Goal: Task Accomplishment & Management: Use online tool/utility

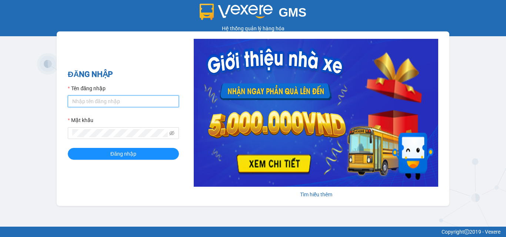
drag, startPoint x: 94, startPoint y: 101, endPoint x: 100, endPoint y: 111, distance: 11.6
click at [94, 101] on input "Tên đăng nhập" at bounding box center [123, 102] width 111 height 12
type input "thoa.phuongnam"
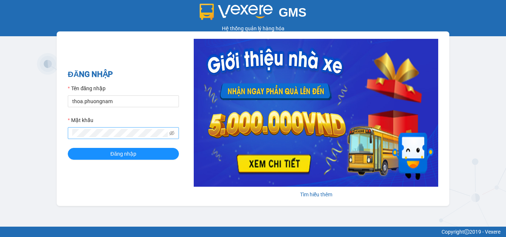
click at [105, 129] on span at bounding box center [123, 133] width 111 height 12
click at [173, 133] on icon "eye-invisible" at bounding box center [171, 133] width 5 height 5
click at [123, 150] on button "Đăng nhập" at bounding box center [123, 154] width 111 height 12
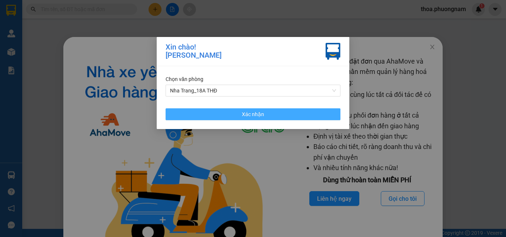
click at [338, 113] on button "Xác nhận" at bounding box center [253, 115] width 175 height 12
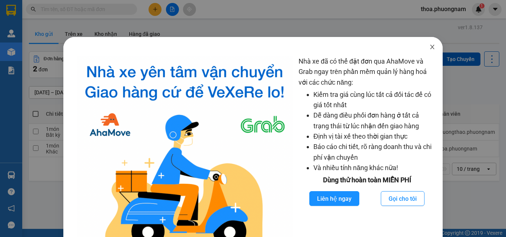
click at [423, 46] on span "Close" at bounding box center [432, 47] width 21 height 21
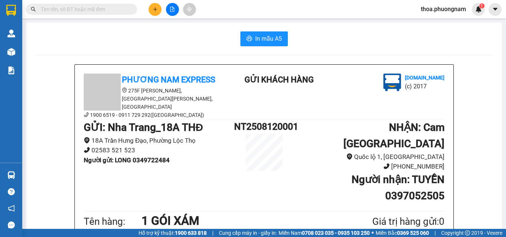
click at [85, 6] on input "text" at bounding box center [84, 9] width 87 height 8
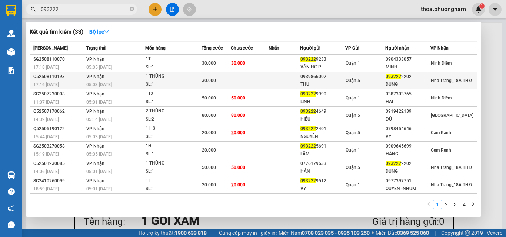
type input "093222"
click at [268, 87] on td at bounding box center [250, 80] width 38 height 17
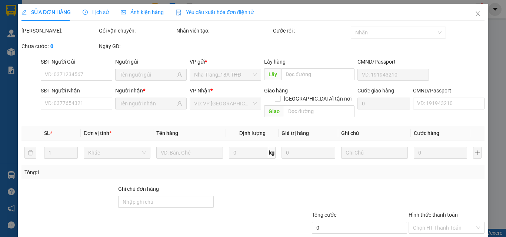
type input "0939866002"
type input "THU"
type input "0932222202"
type input "DUNG"
type input "30.000"
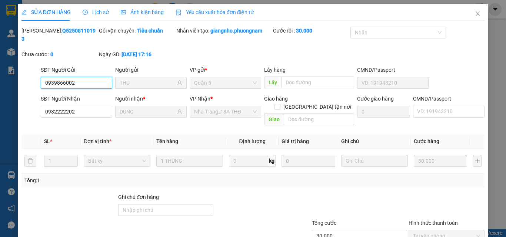
scroll to position [38, 0]
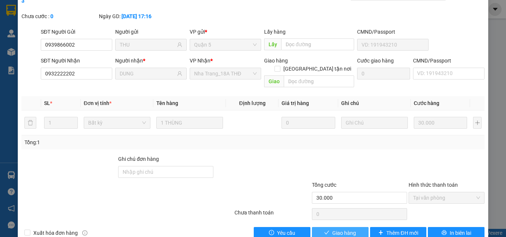
click at [336, 229] on span "Giao hàng" at bounding box center [344, 233] width 24 height 8
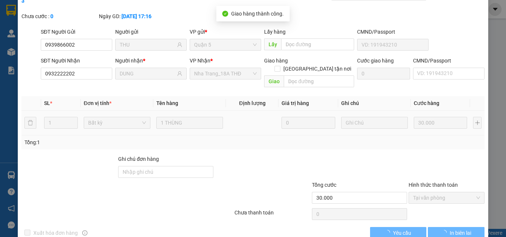
scroll to position [0, 0]
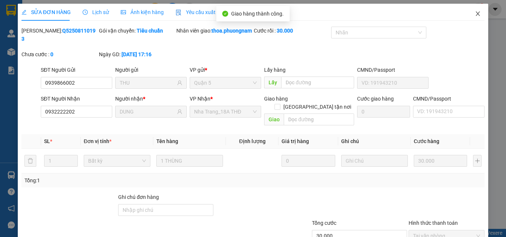
click at [475, 15] on icon "close" at bounding box center [478, 14] width 6 height 6
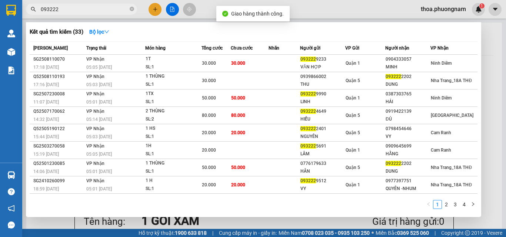
click at [124, 12] on input "093222" at bounding box center [84, 9] width 87 height 8
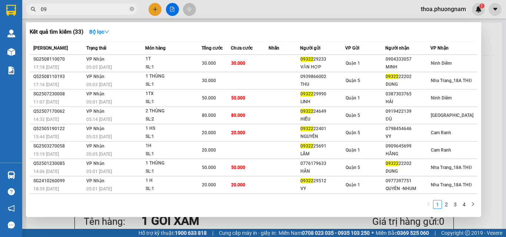
type input "0"
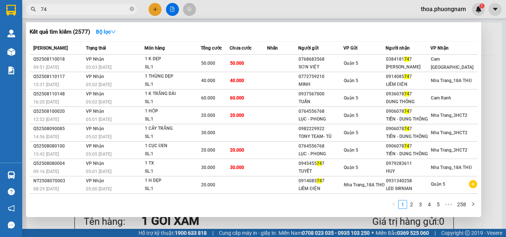
type input "7"
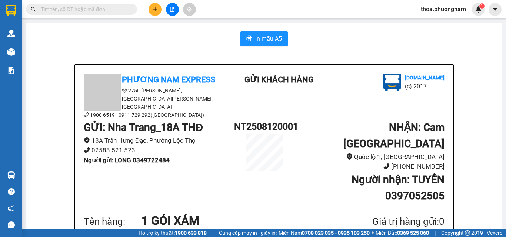
type input "2"
type input "d"
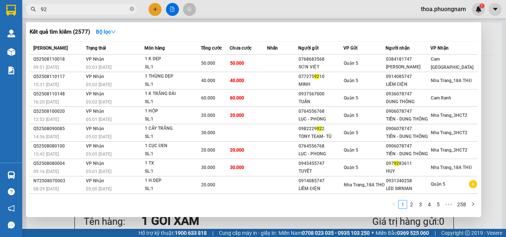
type input "925"
